Goal: Information Seeking & Learning: Learn about a topic

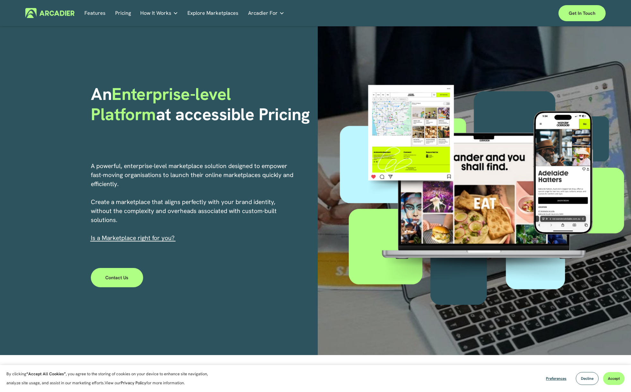
click at [123, 12] on link "Pricing" at bounding box center [123, 13] width 16 height 10
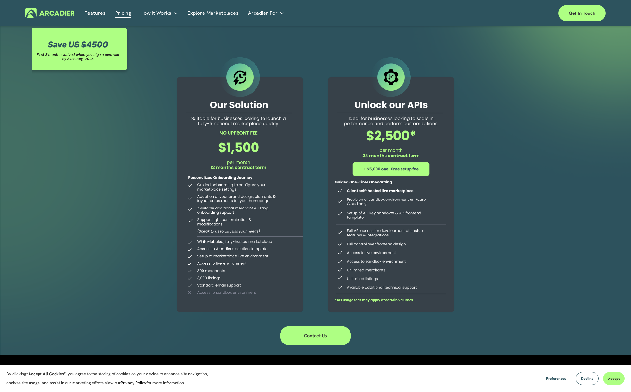
click at [95, 14] on link "Features" at bounding box center [94, 13] width 21 height 10
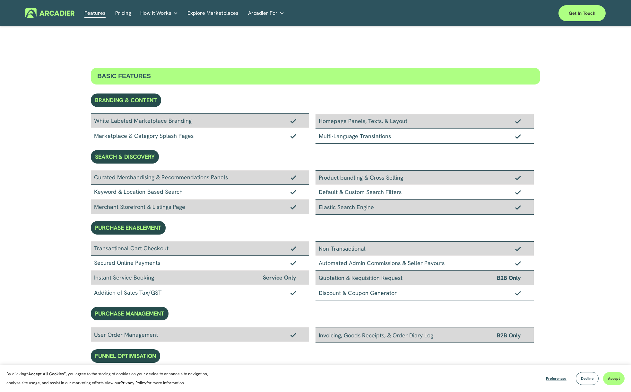
click at [145, 14] on span "How It Works" at bounding box center [155, 13] width 31 height 9
